Goal: Find specific page/section: Find specific page/section

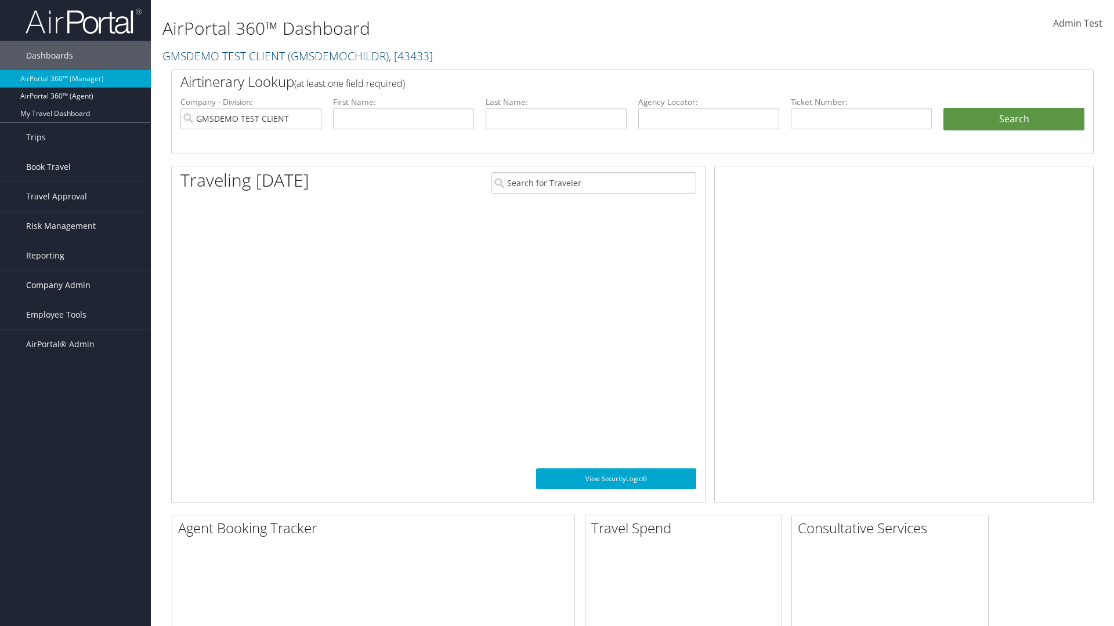
click at [75, 285] on span "Company Admin" at bounding box center [58, 285] width 64 height 29
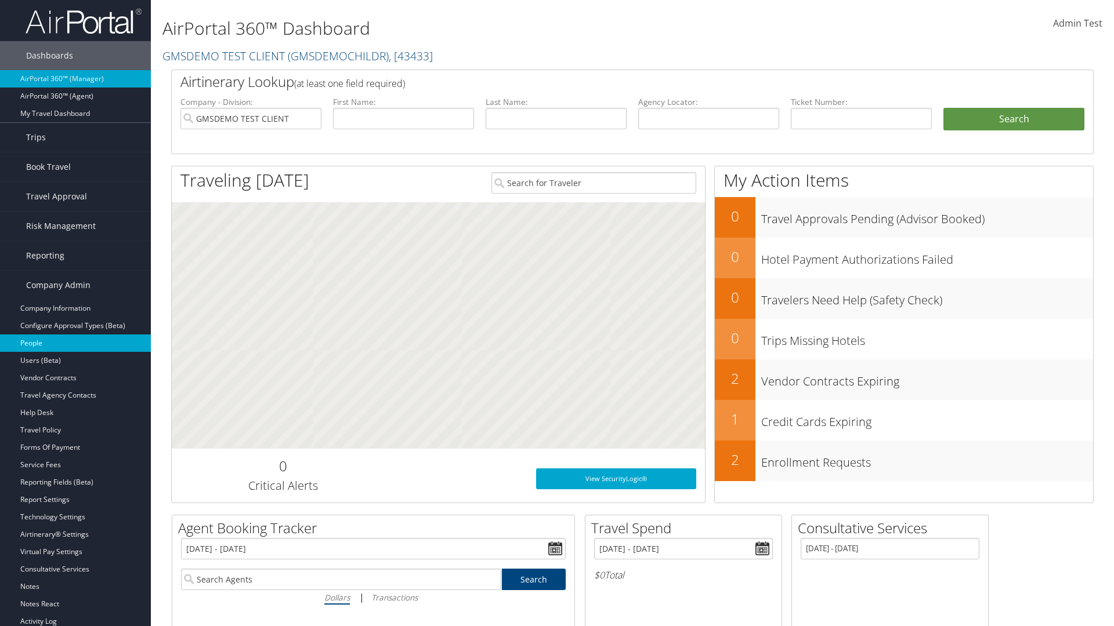
click at [75, 343] on link "People" at bounding box center [75, 343] width 151 height 17
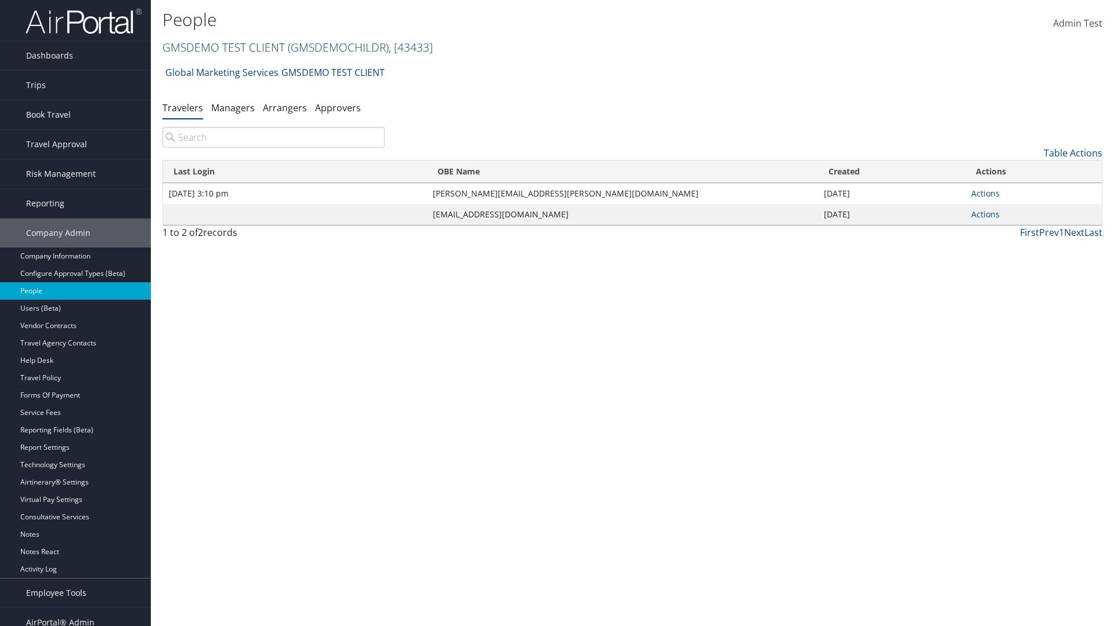
click at [223, 47] on link "GMSDEMO TEST CLIENT ( GMSDEMOCHILDR ) , [ 43433 ]" at bounding box center [297, 47] width 270 height 16
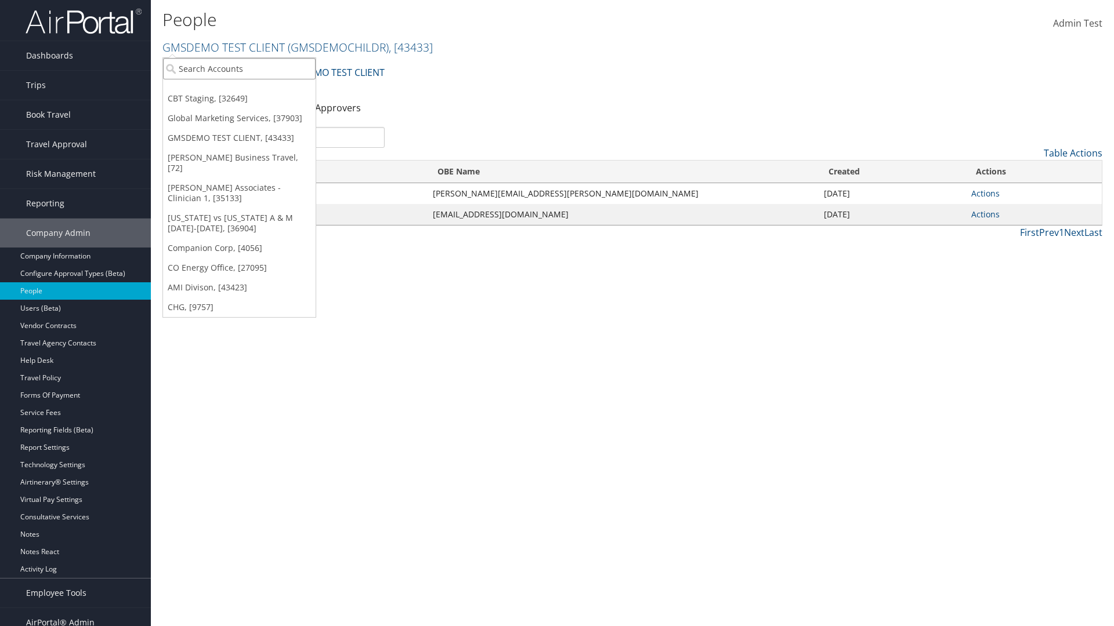
click at [239, 68] on input "search" at bounding box center [239, 68] width 153 height 21
type input "CBTSTG"
click at [239, 90] on div "CBT Staging (CBTSTG), [32649]" at bounding box center [239, 90] width 165 height 10
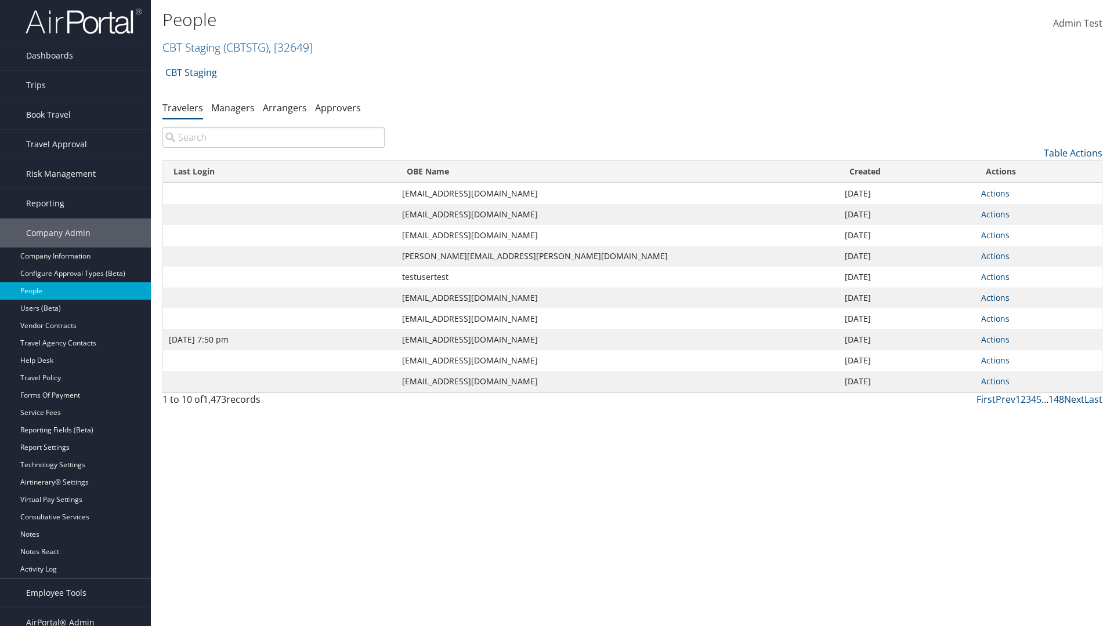
click at [273, 137] on input "search" at bounding box center [273, 137] width 222 height 21
type input "Jan 9, 2024 7:50 pm"
